Goal: Communication & Community: Answer question/provide support

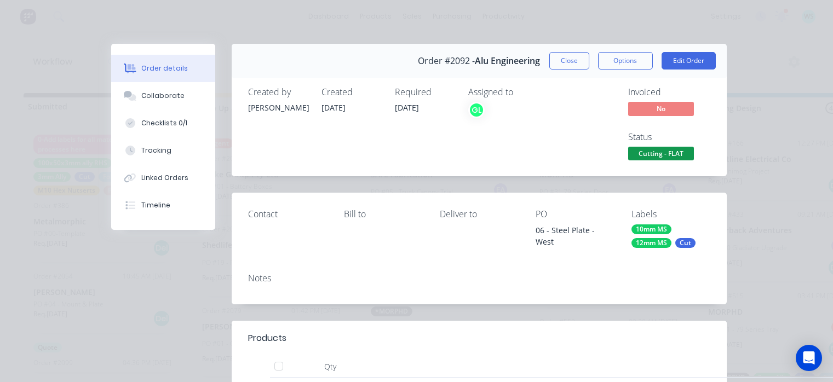
scroll to position [0, 1372]
click at [176, 99] on button "Collaborate" at bounding box center [163, 95] width 104 height 27
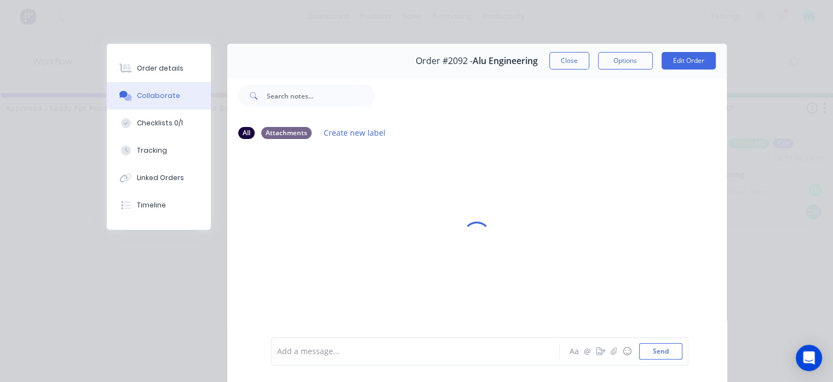
click at [290, 345] on div "Add a message..." at bounding box center [418, 351] width 282 height 16
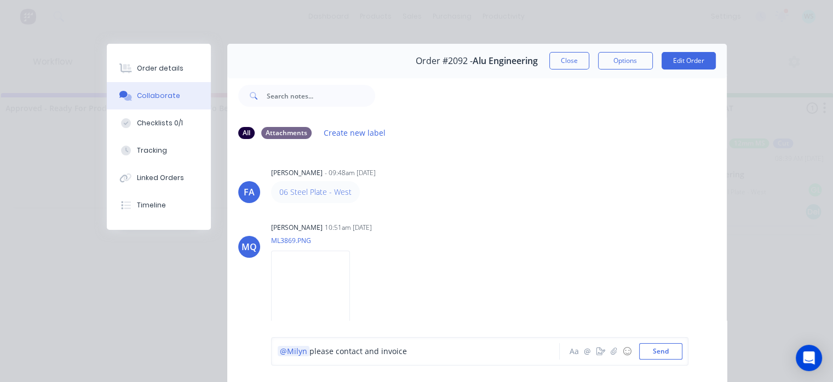
drag, startPoint x: 290, startPoint y: 342, endPoint x: 423, endPoint y: 362, distance: 134.5
click at [423, 362] on div "@[PERSON_NAME] please contact and invoice Aa @ ☺ Send" at bounding box center [479, 351] width 417 height 28
click at [423, 361] on div "@[PERSON_NAME] please contact and invoice Aa @ ☺ Send" at bounding box center [479, 351] width 417 height 28
click at [429, 365] on div "@[PERSON_NAME] please contact and invoice Aa @ ☺ Send" at bounding box center [479, 351] width 417 height 28
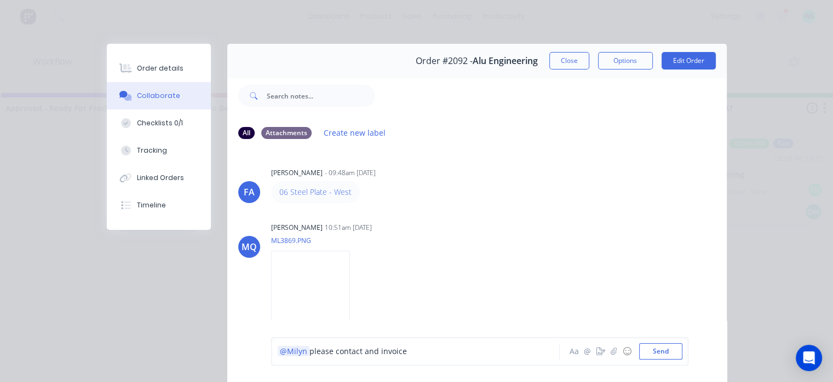
click at [490, 370] on div "@[PERSON_NAME] please contact and invoice Aa @ ☺ Send" at bounding box center [476, 351] width 499 height 61
click at [411, 341] on div "@[PERSON_NAME] please contact and invoice Aa @ ☺ Send" at bounding box center [479, 351] width 417 height 28
click at [412, 335] on div "@[PERSON_NAME] please contact and invoice Aa @ ☺ Send" at bounding box center [476, 351] width 499 height 61
click at [411, 343] on div "@[PERSON_NAME] please contact and invoice Aa @ ☺ Send" at bounding box center [479, 351] width 417 height 28
click at [412, 349] on div "@Milyn please contact and invoice" at bounding box center [418, 351] width 282 height 16
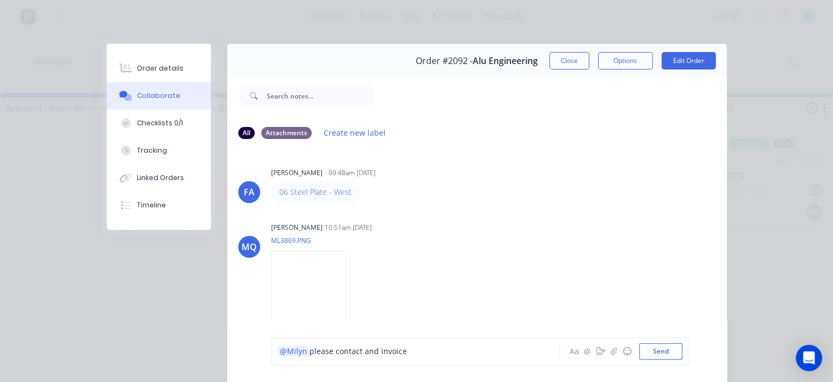
click at [407, 358] on div "@Milyn please contact and invoice" at bounding box center [418, 352] width 281 height 12
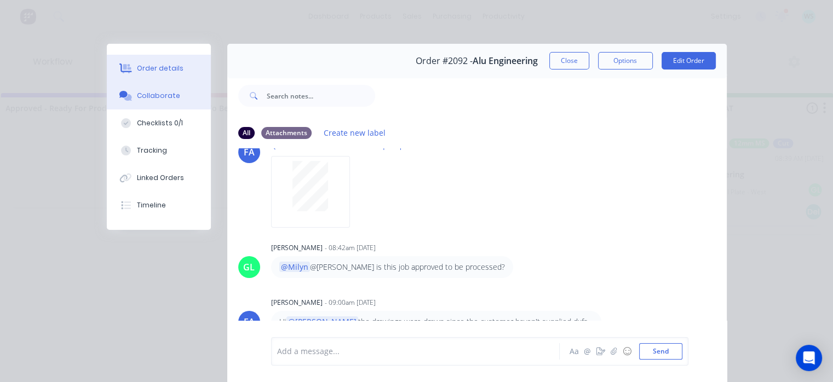
click at [151, 71] on div "Order details" at bounding box center [160, 69] width 47 height 10
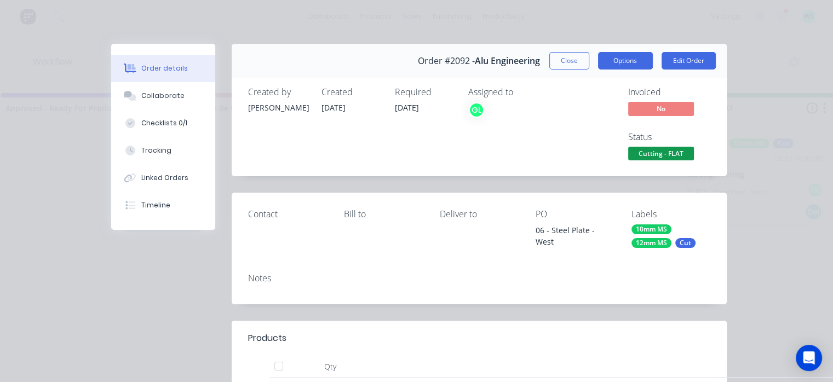
click at [614, 53] on button "Options" at bounding box center [625, 61] width 55 height 18
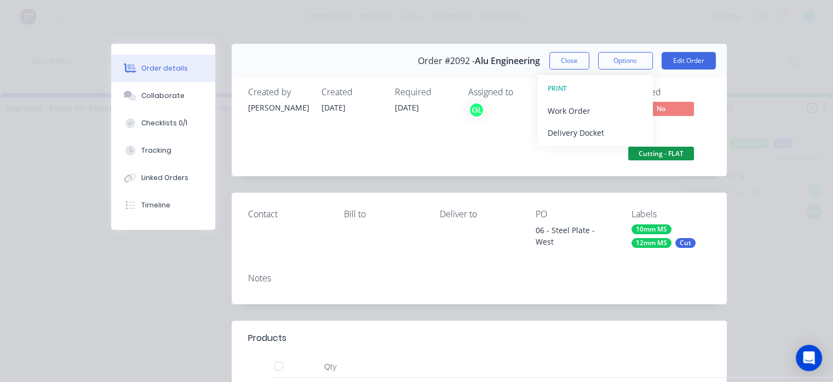
click at [668, 114] on span "No" at bounding box center [661, 109] width 66 height 14
click at [647, 157] on span "Cutting - FLAT" at bounding box center [661, 154] width 66 height 14
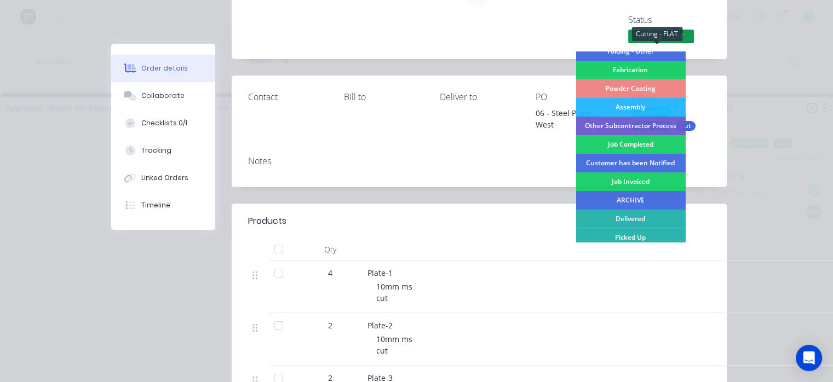
scroll to position [87, 0]
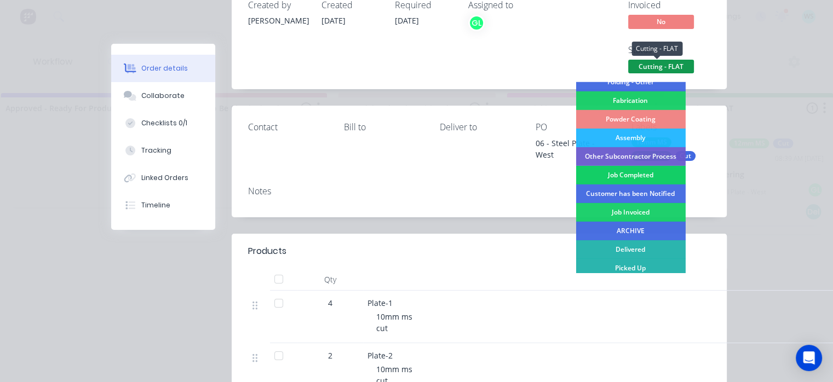
click at [597, 175] on div "Job Completed" at bounding box center [631, 175] width 110 height 19
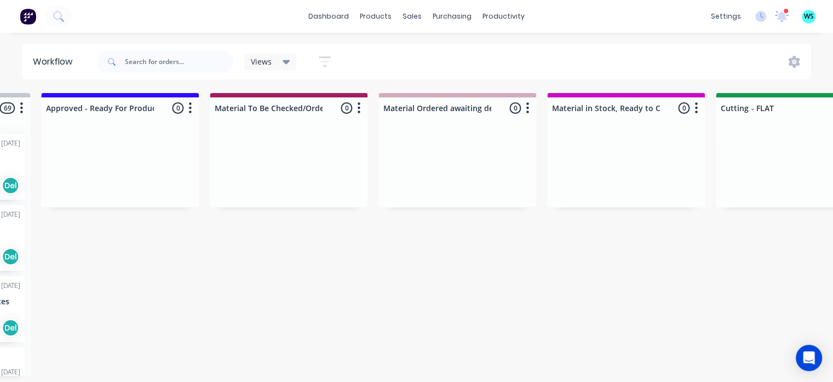
scroll to position [0, 1248]
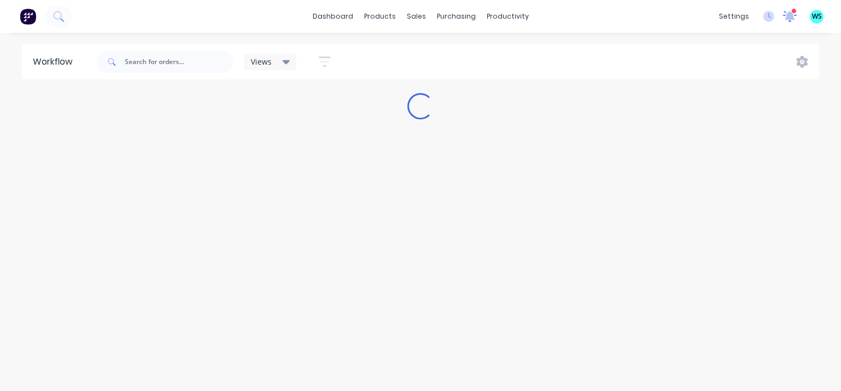
click at [789, 18] on icon at bounding box center [790, 14] width 10 height 9
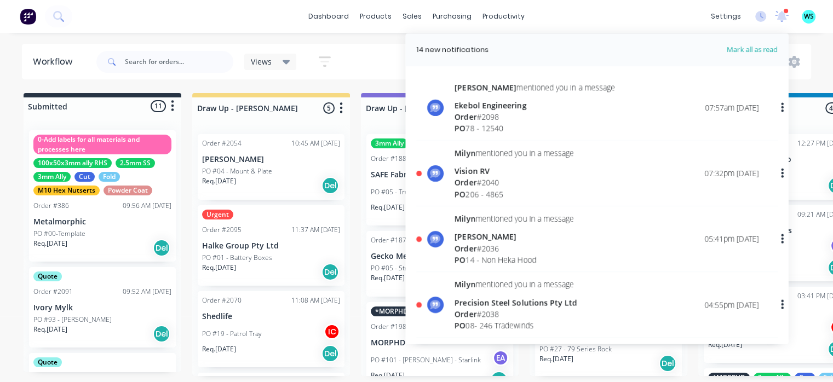
click at [786, 13] on div at bounding box center [785, 10] width 5 height 5
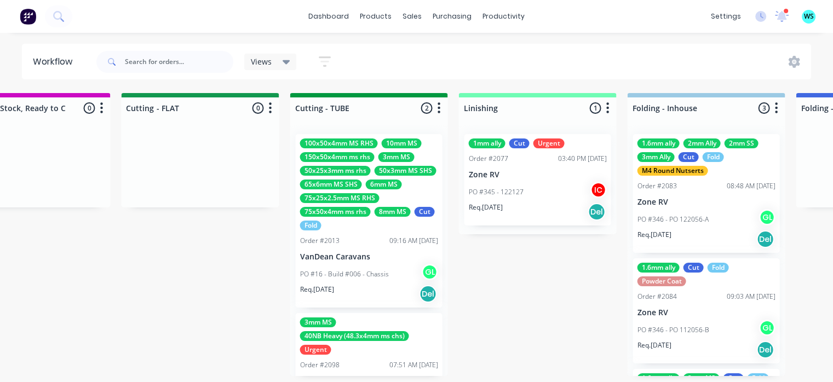
scroll to position [0, 1860]
